Goal: Information Seeking & Learning: Understand process/instructions

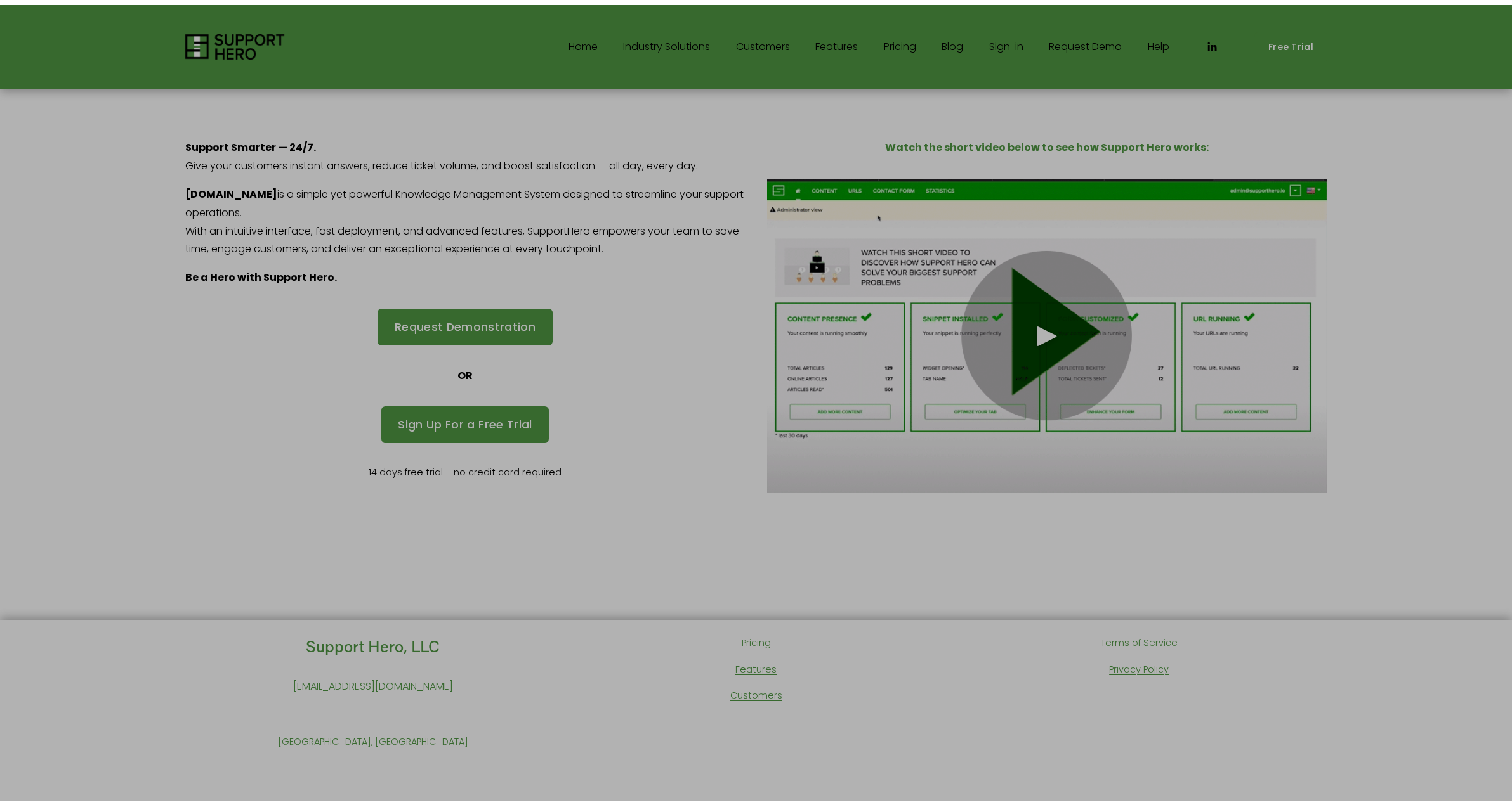
scroll to position [83, 0]
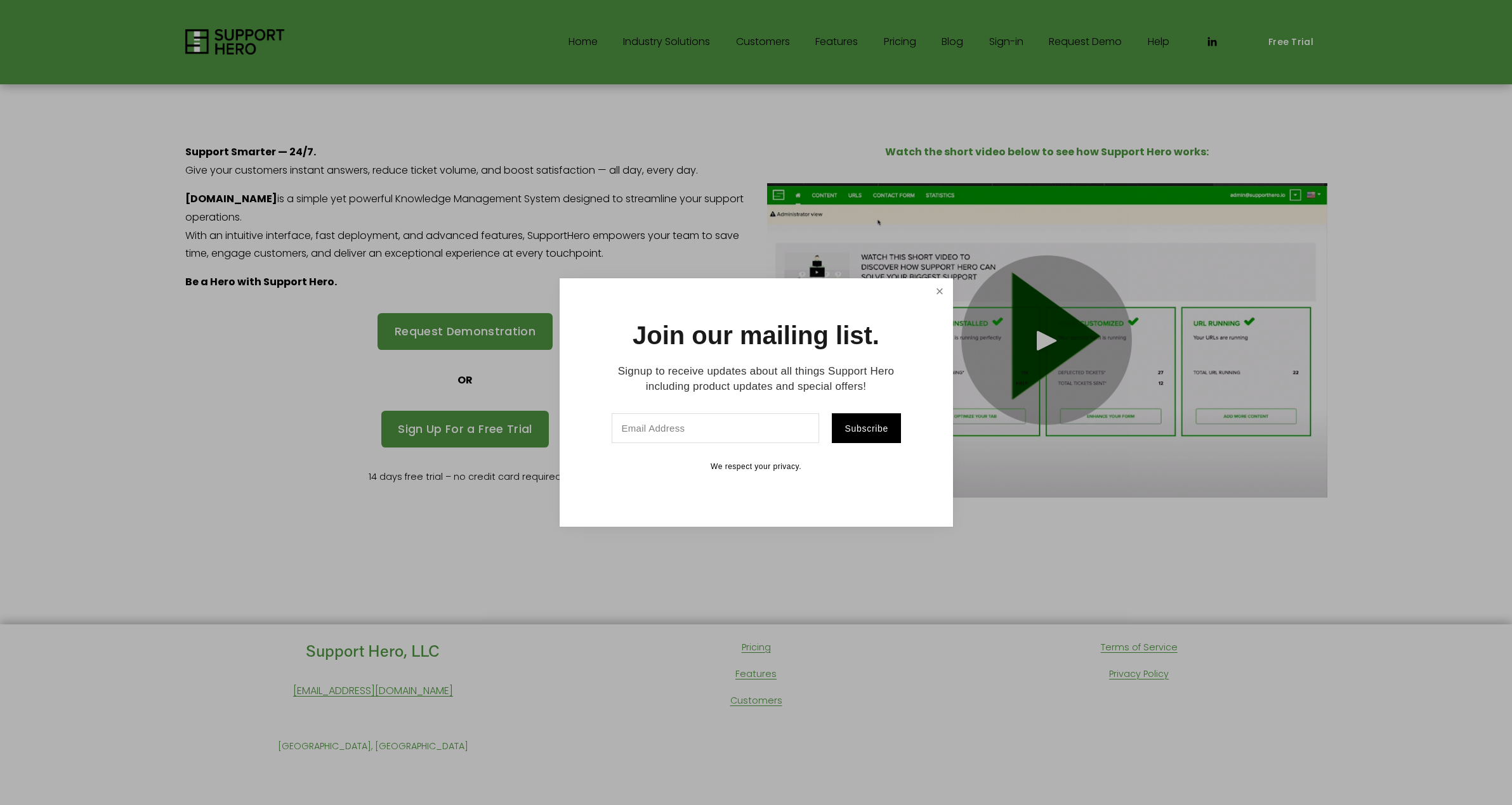
click at [943, 291] on link "Close" at bounding box center [939, 291] width 22 height 22
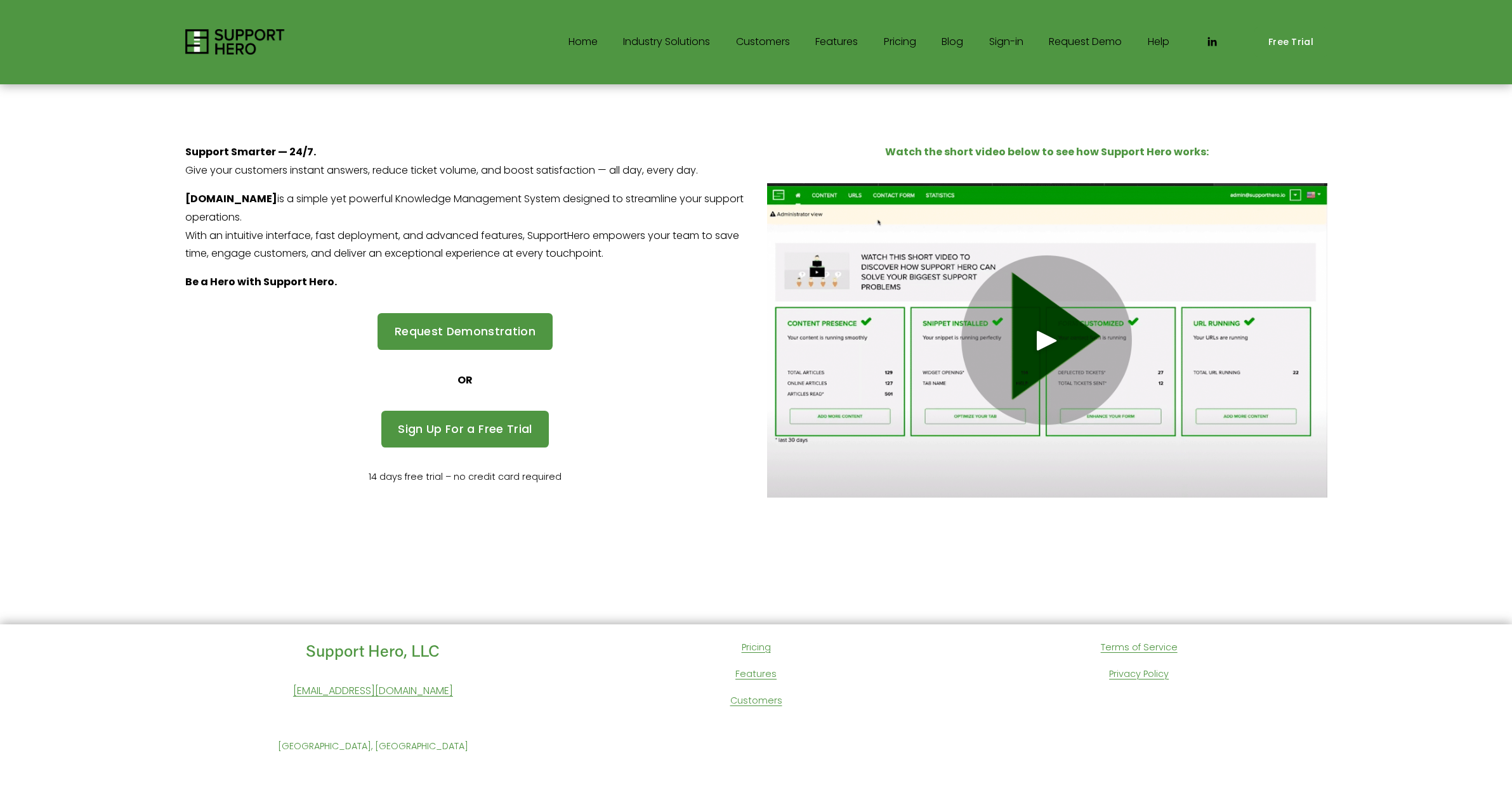
click at [1130, 644] on link "Terms of Service" at bounding box center [1139, 648] width 77 height 16
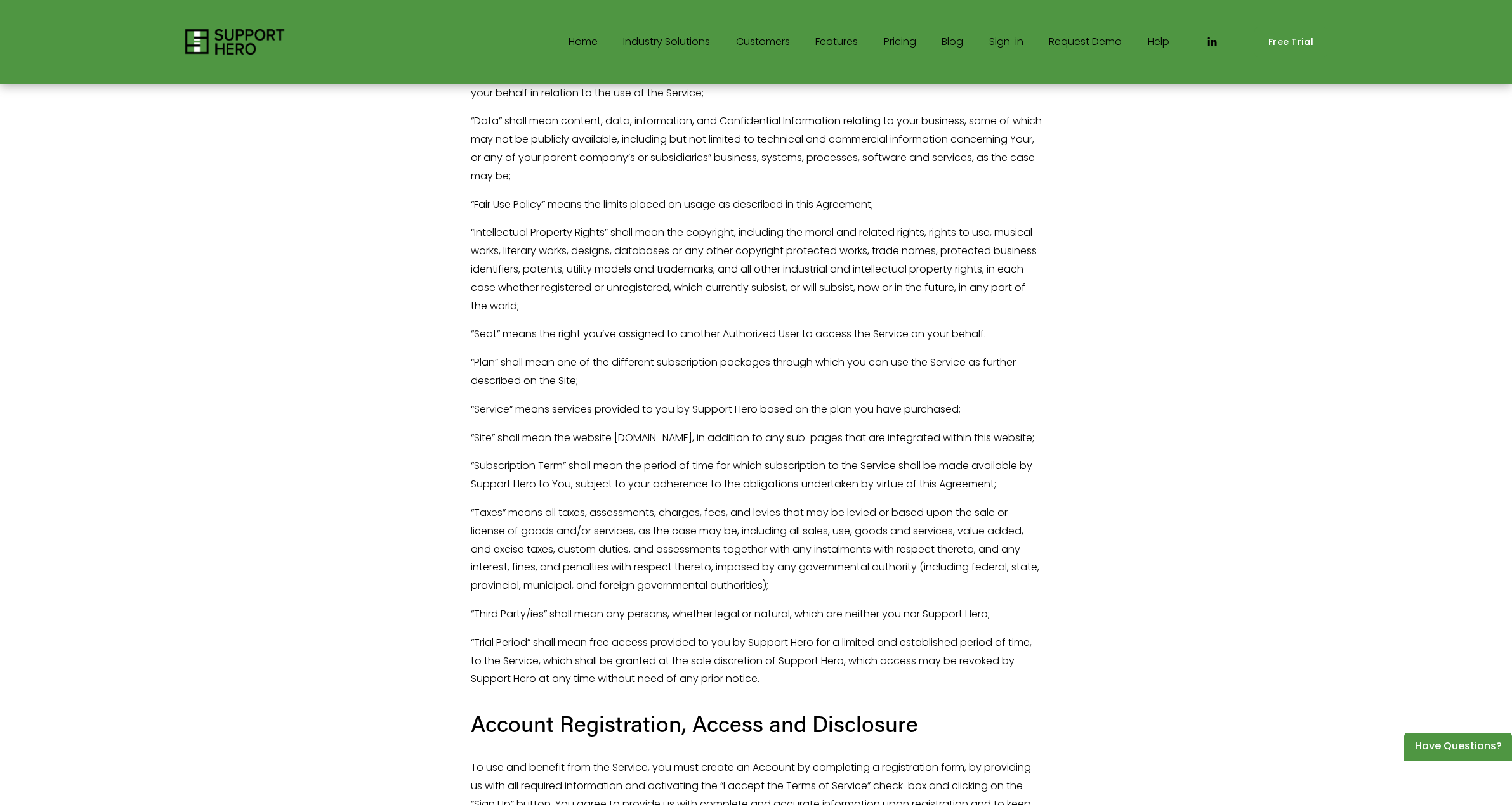
scroll to position [1332, 0]
